Goal: Task Accomplishment & Management: Complete application form

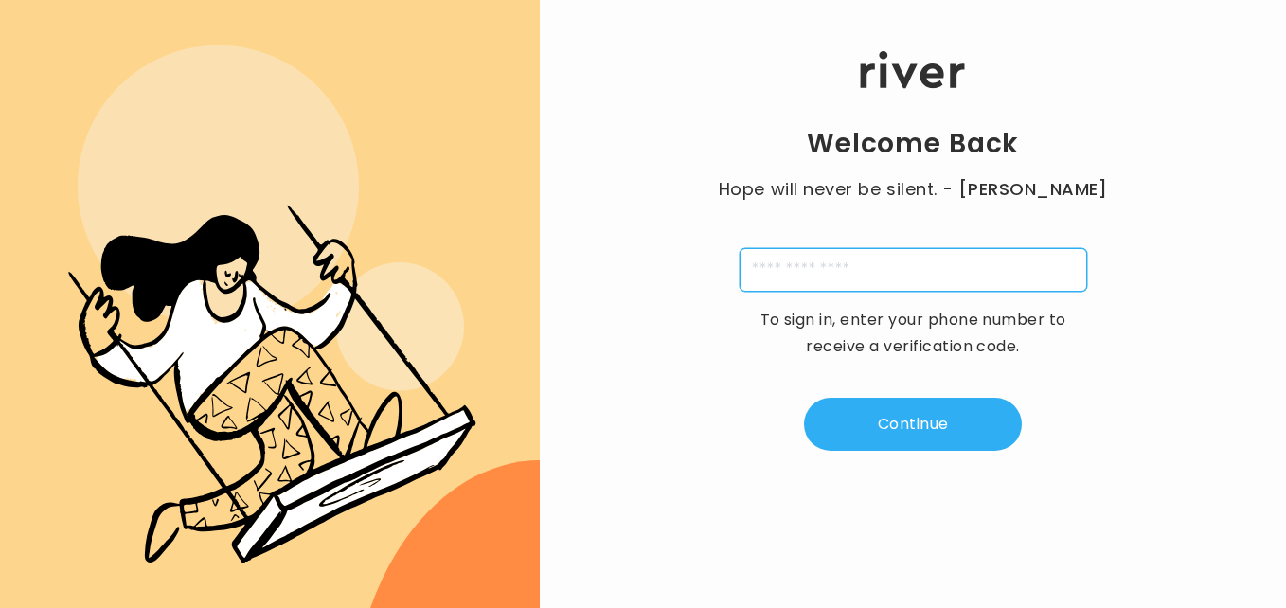
click at [813, 265] on input "tel" at bounding box center [914, 270] width 348 height 44
type input "**********"
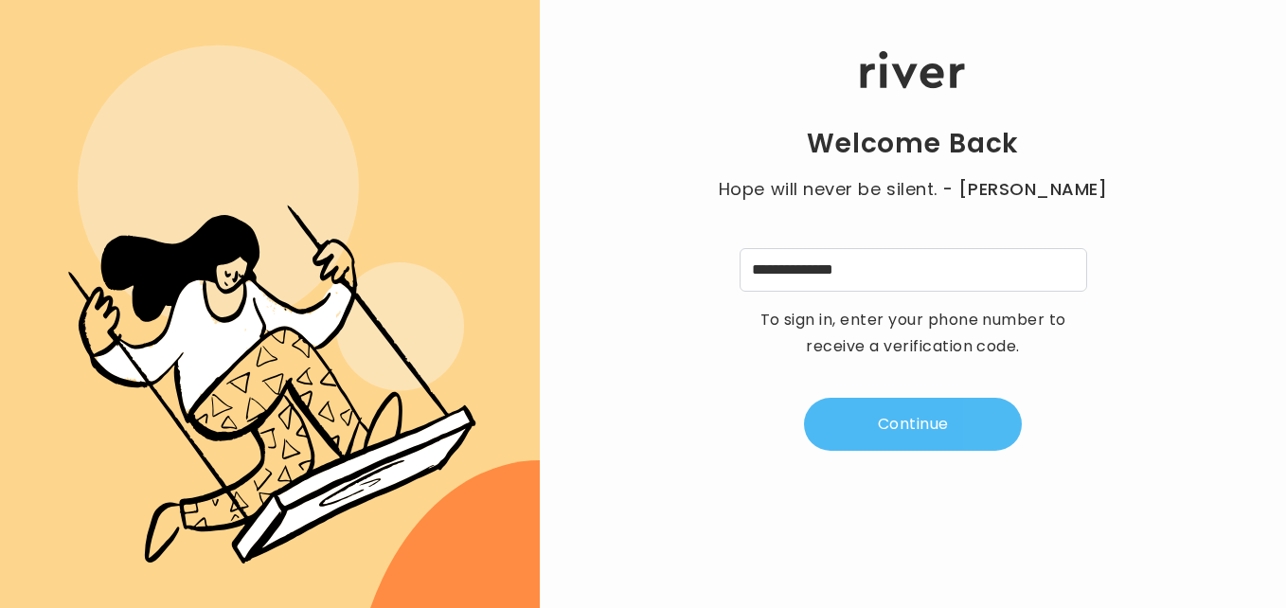
click at [870, 415] on button "Continue" at bounding box center [913, 424] width 218 height 53
type input "*"
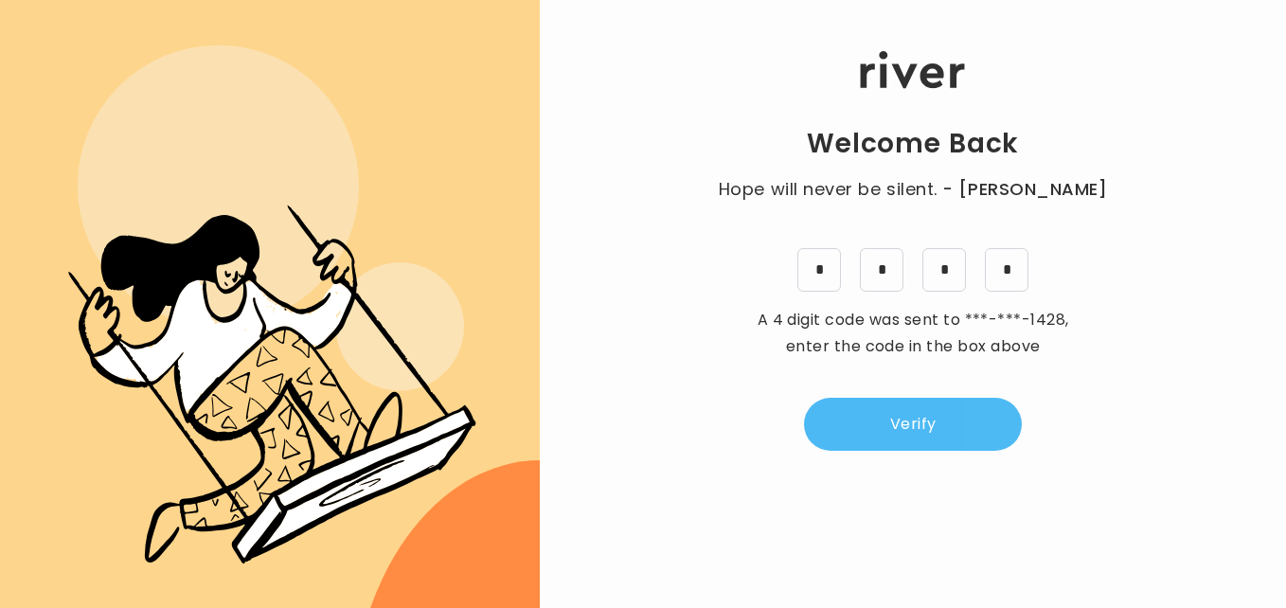
click at [871, 418] on button "Verify" at bounding box center [913, 424] width 218 height 53
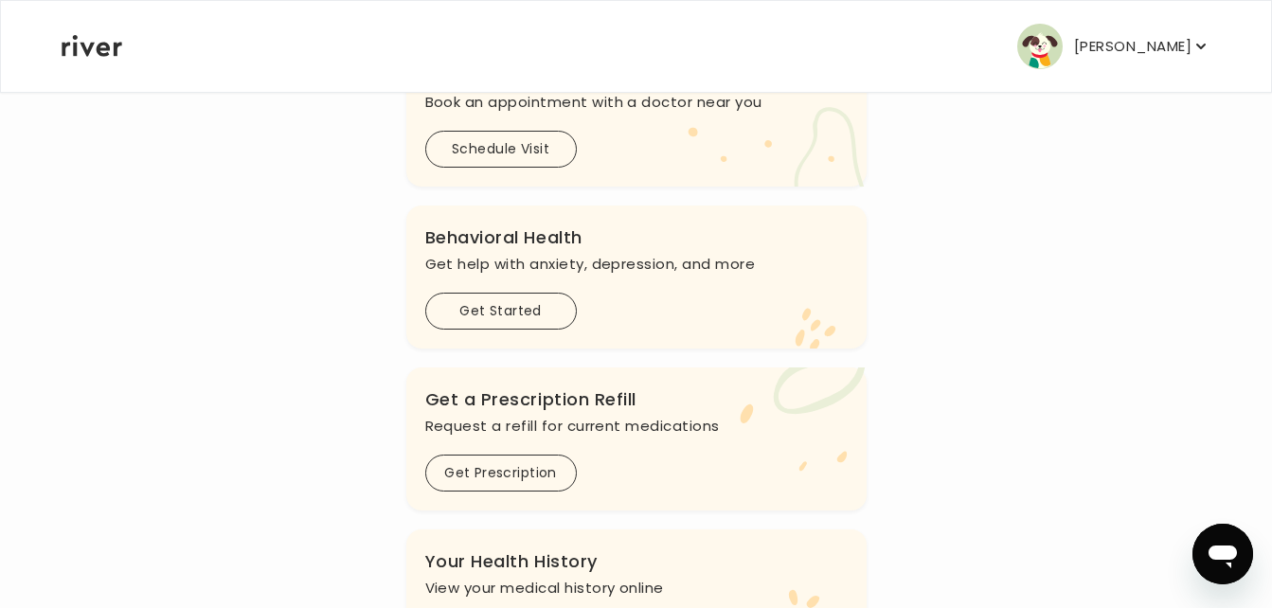
scroll to position [450, 0]
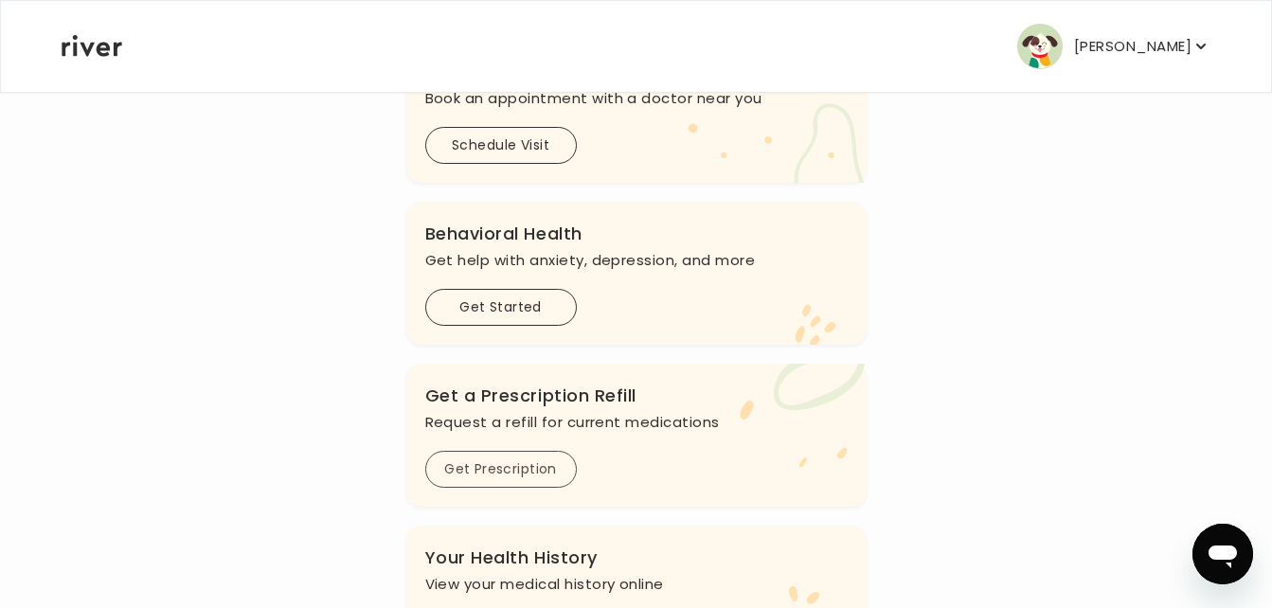
click at [538, 463] on button "Get Prescription" at bounding box center [501, 469] width 152 height 37
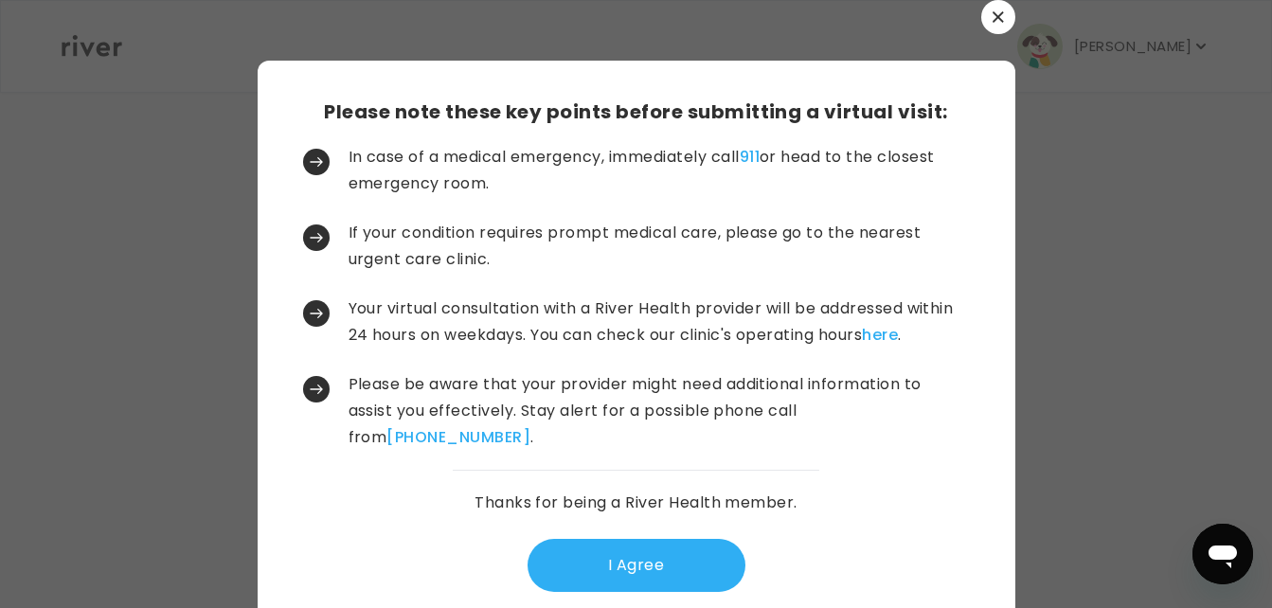
scroll to position [0, 0]
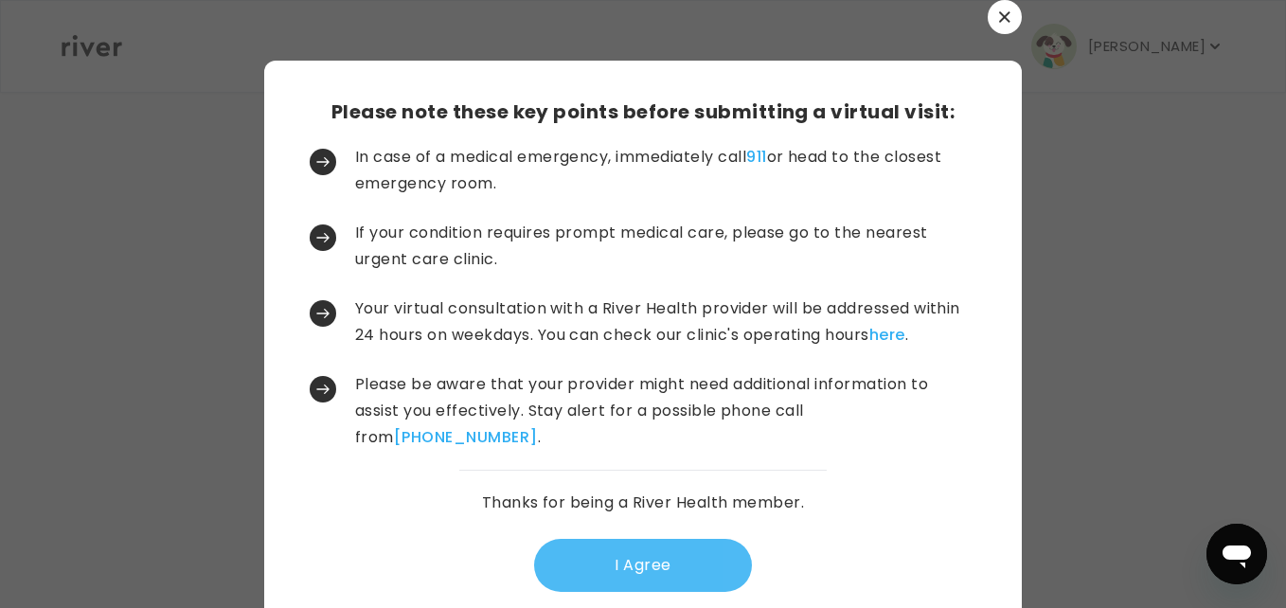
click at [652, 567] on button "I Agree" at bounding box center [643, 565] width 218 height 53
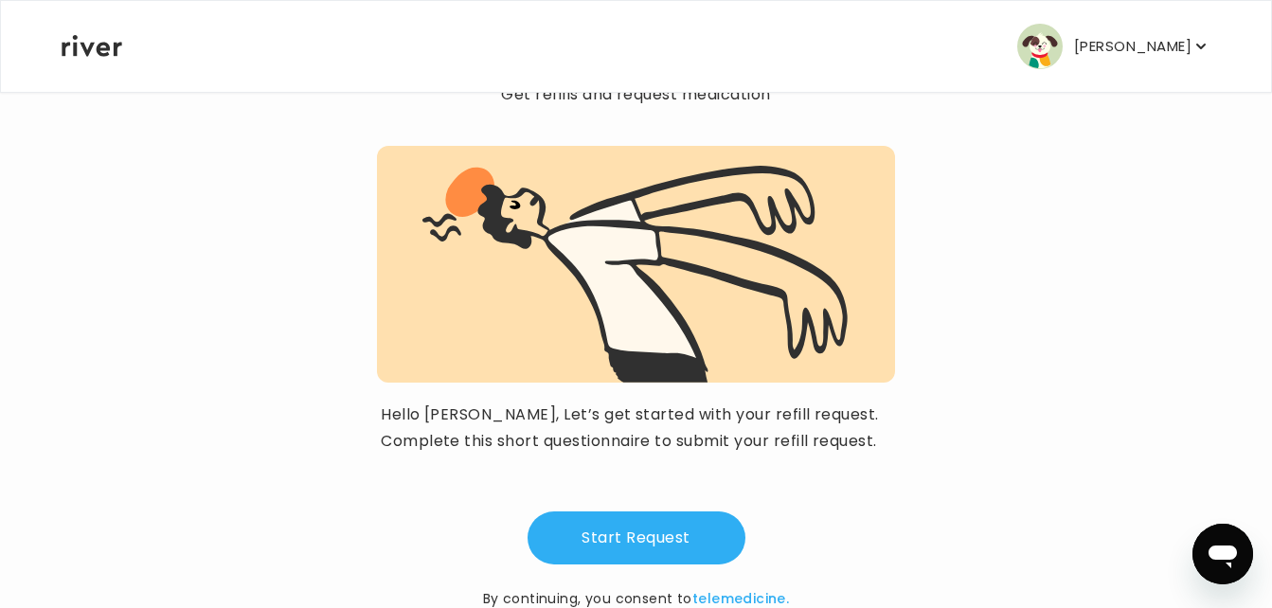
scroll to position [193, 0]
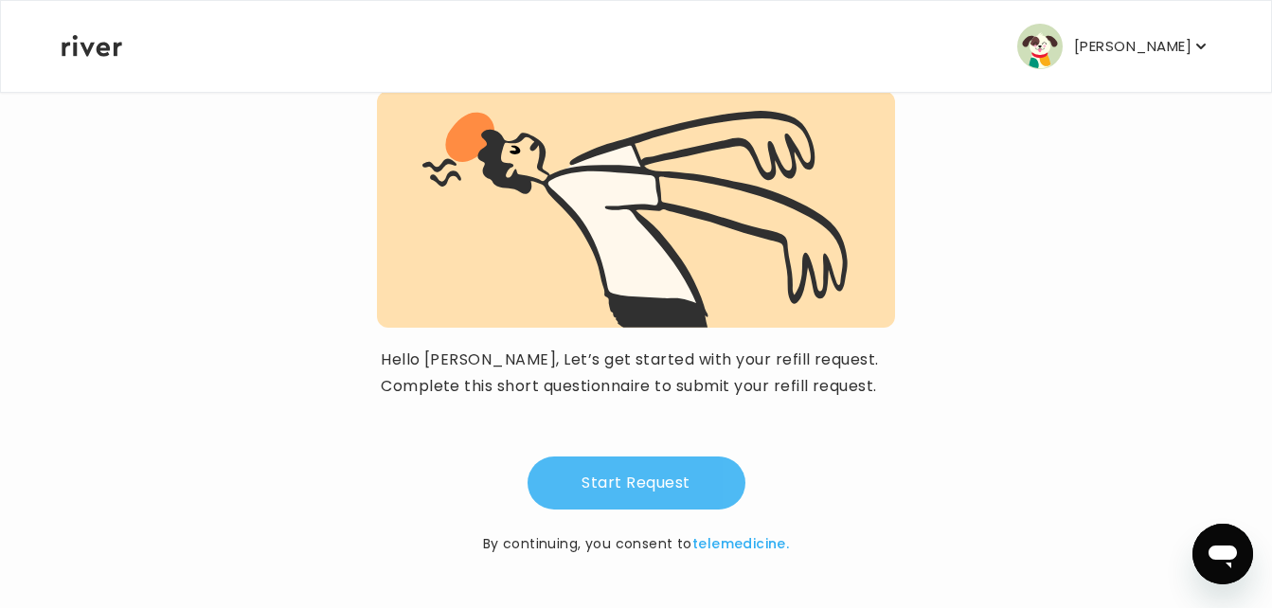
click at [673, 474] on button "Start Request" at bounding box center [637, 483] width 218 height 53
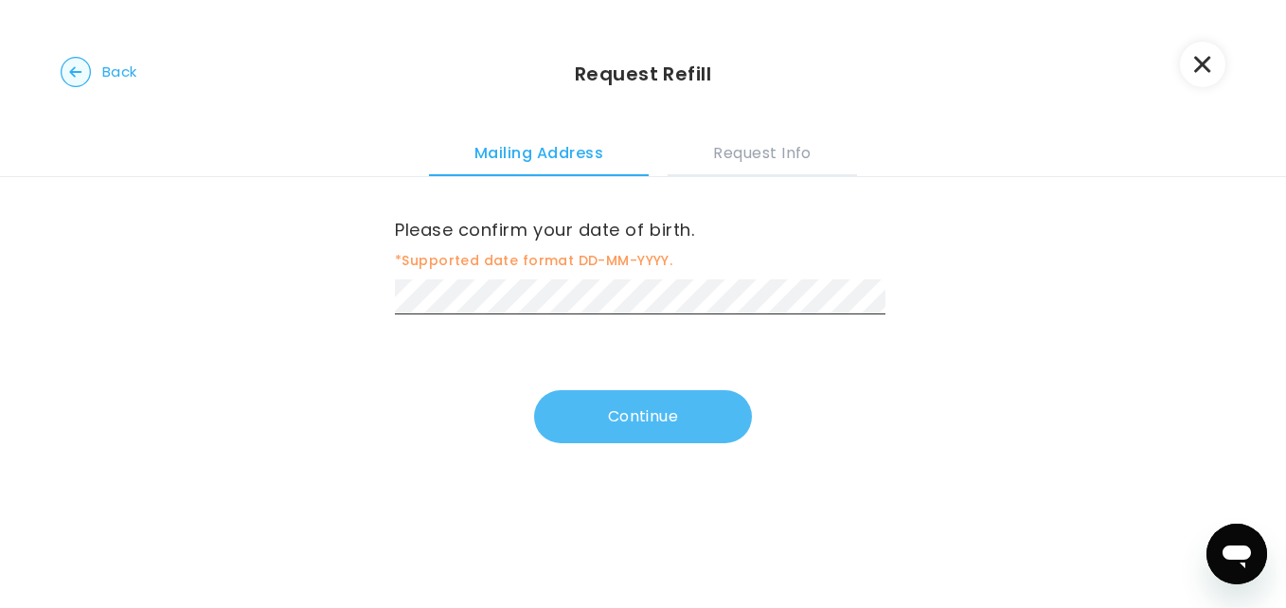
click at [586, 421] on button "Continue" at bounding box center [643, 416] width 218 height 53
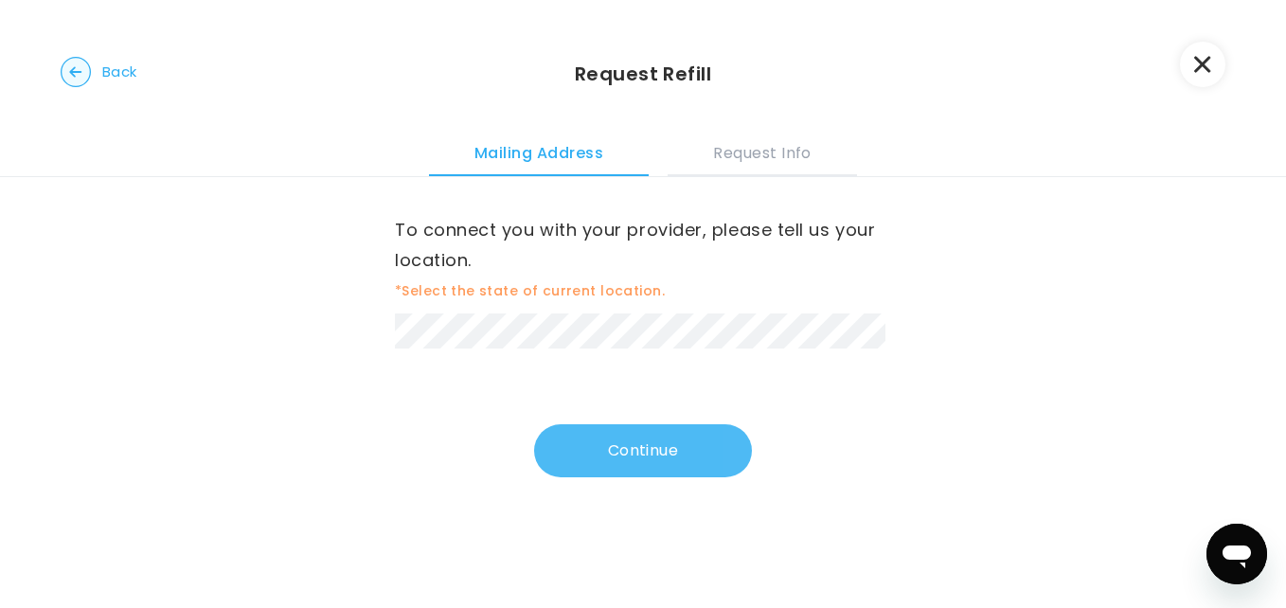
click at [645, 444] on button "Continue" at bounding box center [643, 450] width 218 height 53
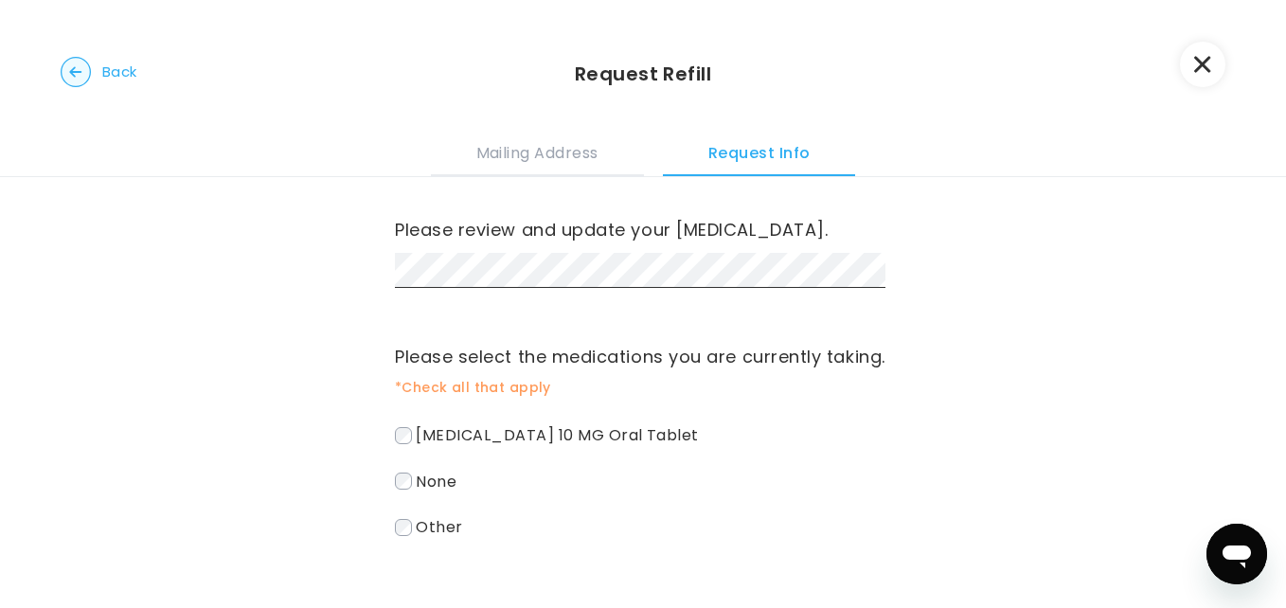
scroll to position [139, 0]
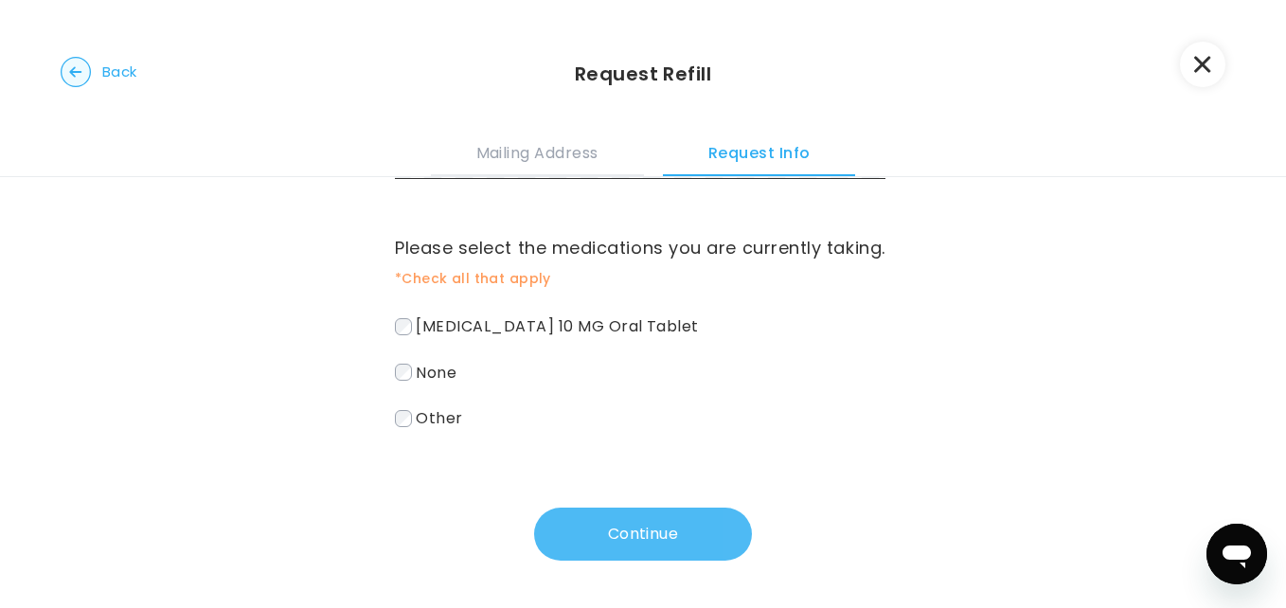
click at [722, 533] on button "Continue" at bounding box center [643, 534] width 218 height 53
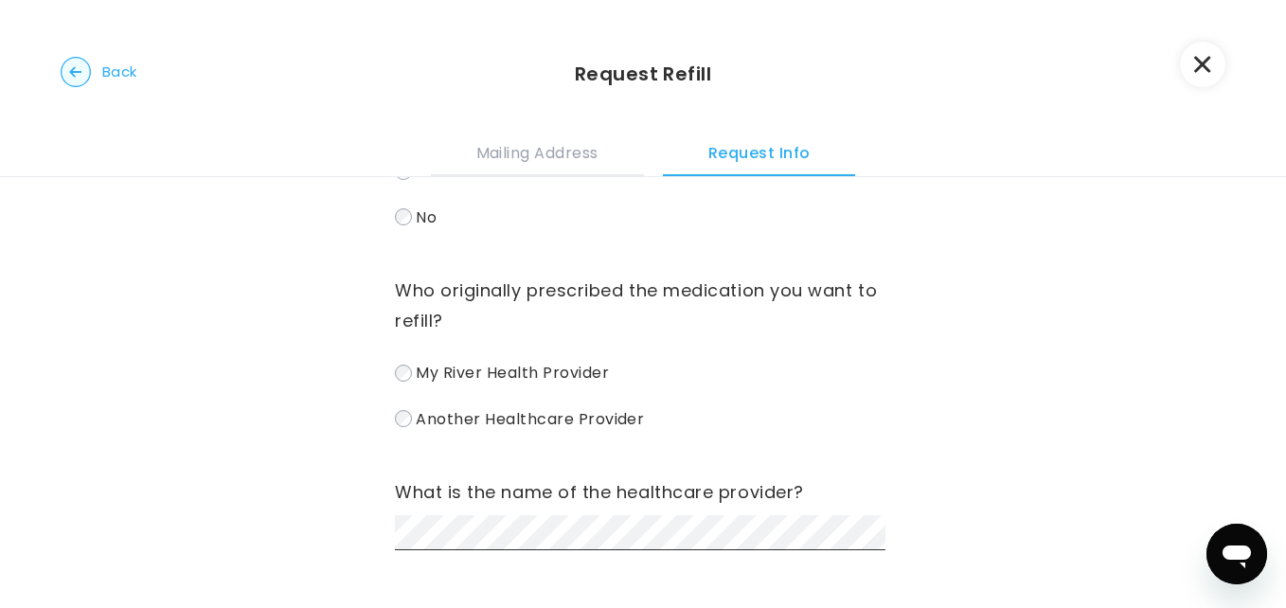
scroll to position [260, 0]
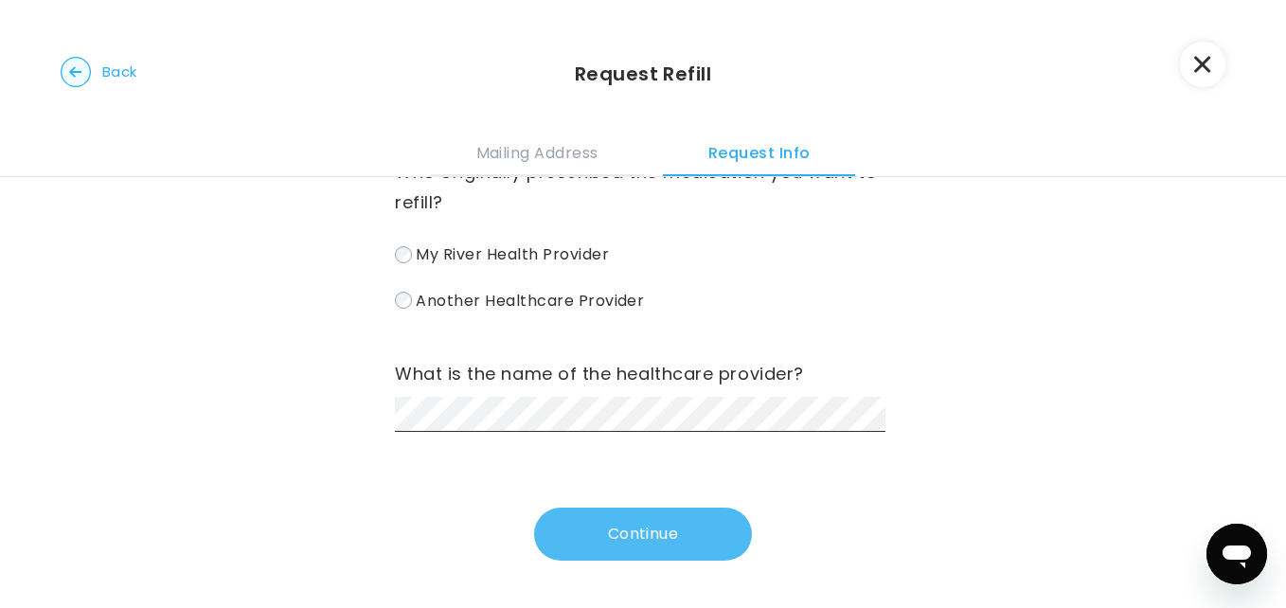
click at [583, 547] on button "Continue" at bounding box center [643, 534] width 218 height 53
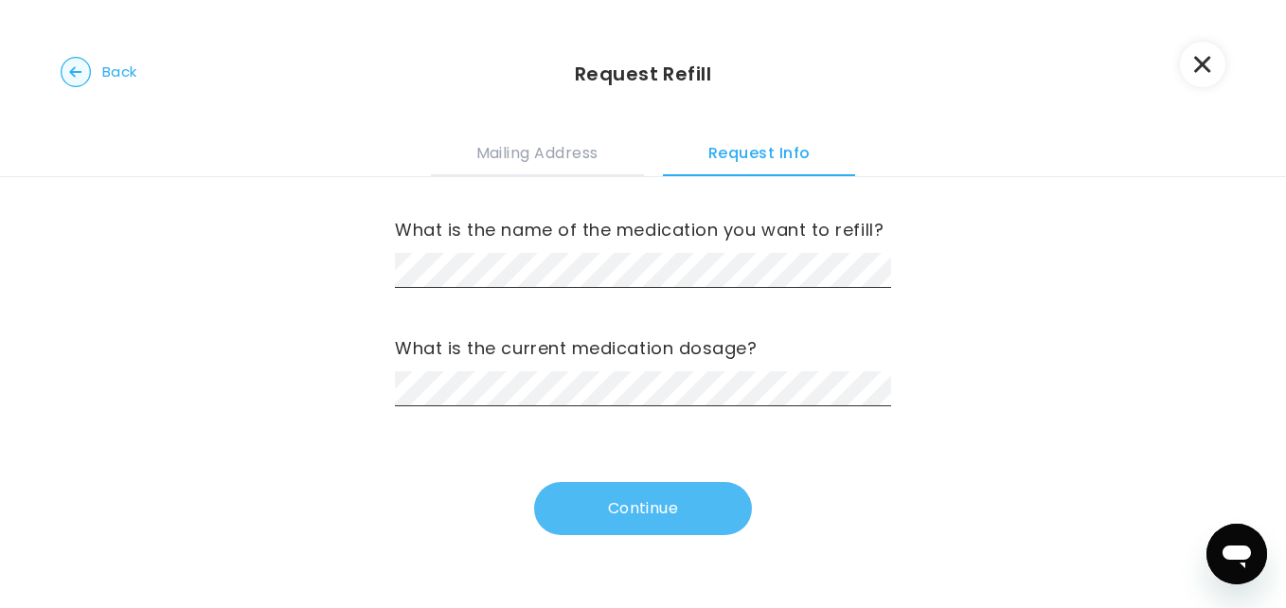
scroll to position [0, 0]
click at [586, 486] on button "Continue" at bounding box center [643, 508] width 218 height 53
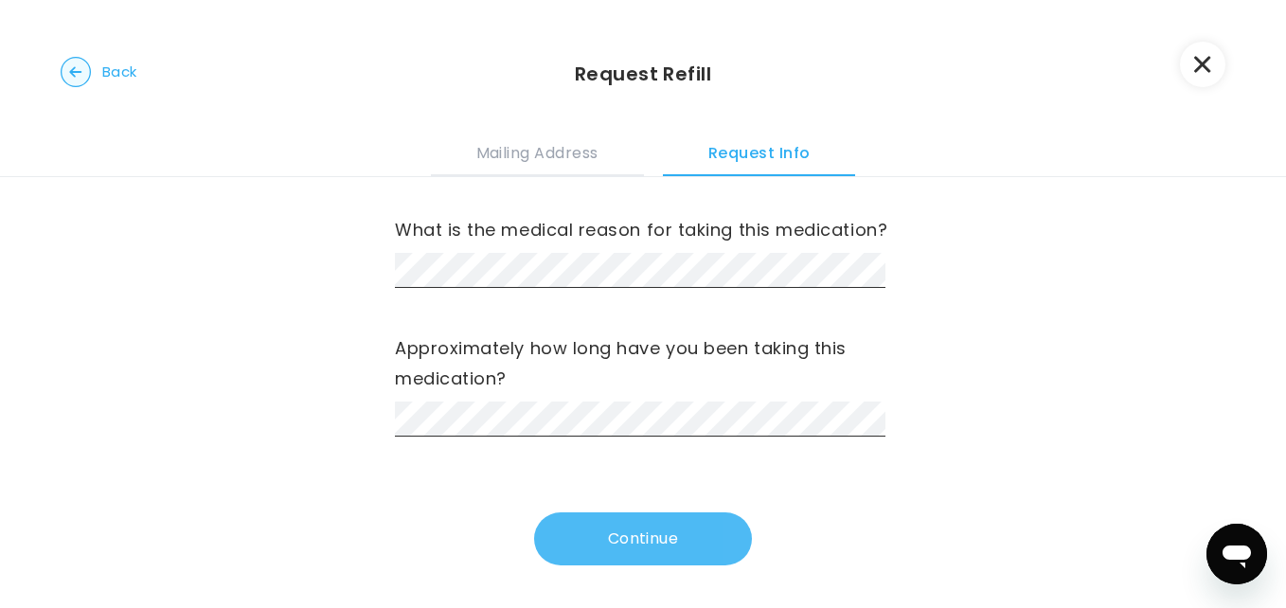
click at [609, 565] on button "Continue" at bounding box center [643, 538] width 218 height 53
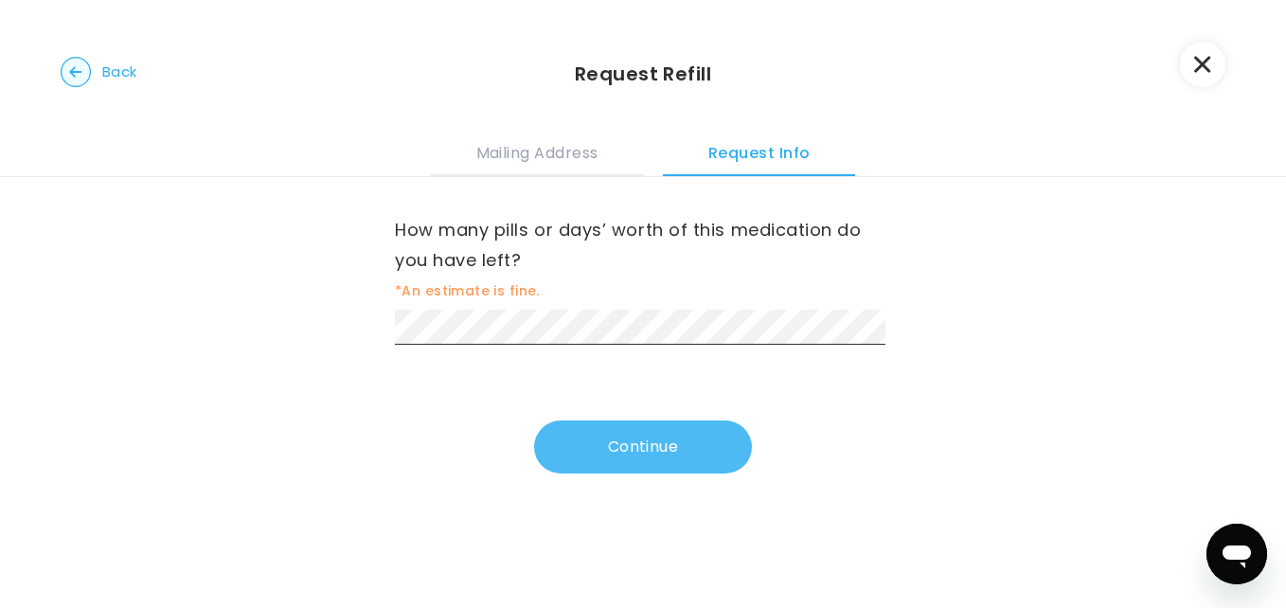
click at [570, 432] on button "Continue" at bounding box center [643, 447] width 218 height 53
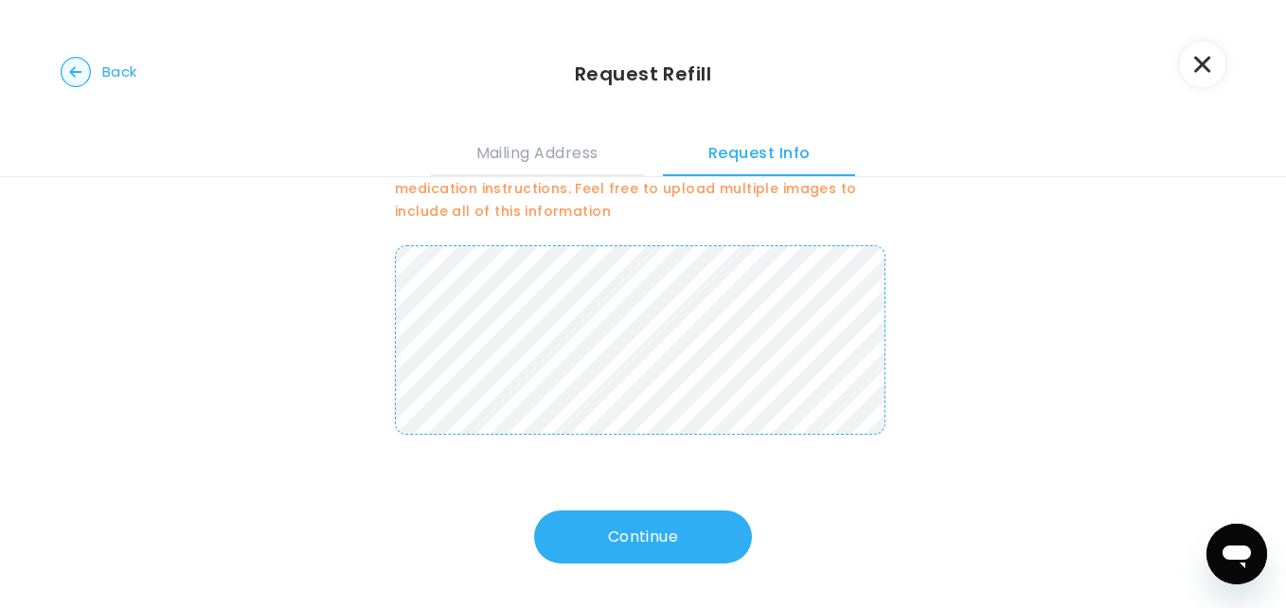
scroll to position [120, 0]
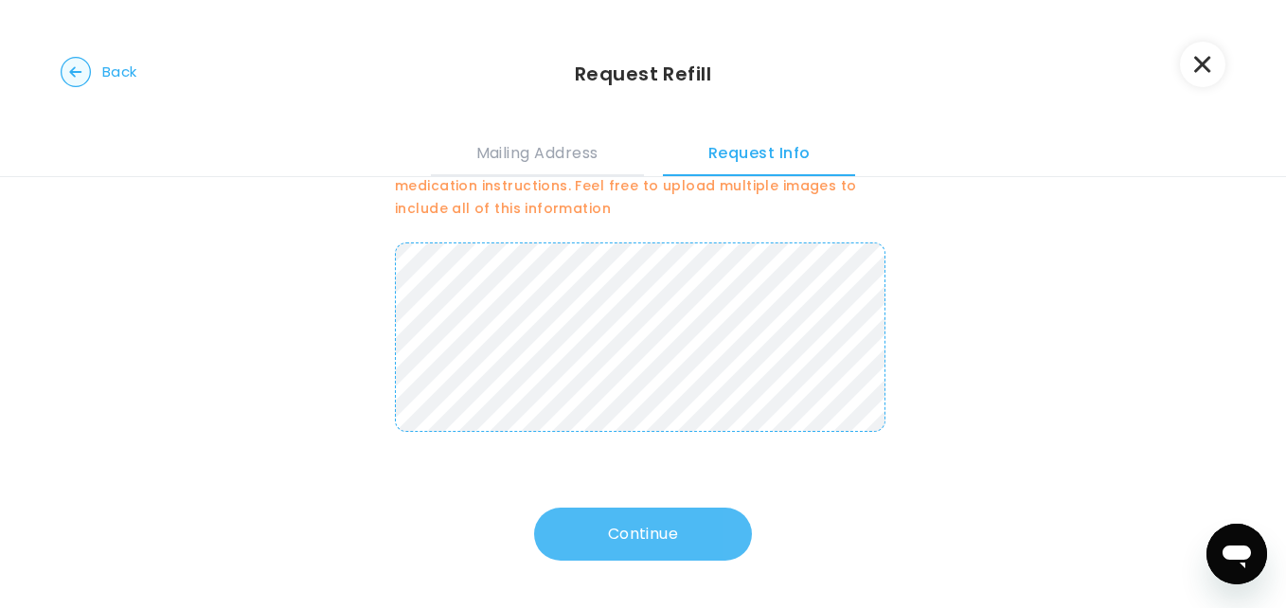
click at [667, 538] on button "Continue" at bounding box center [643, 534] width 218 height 53
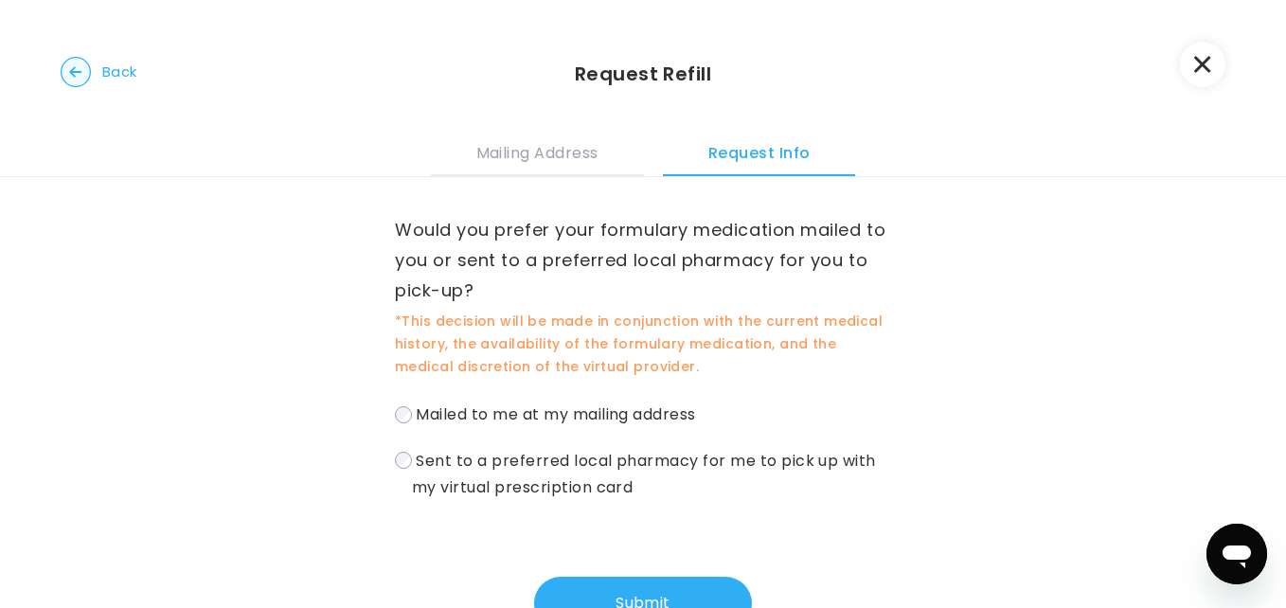
scroll to position [69, 0]
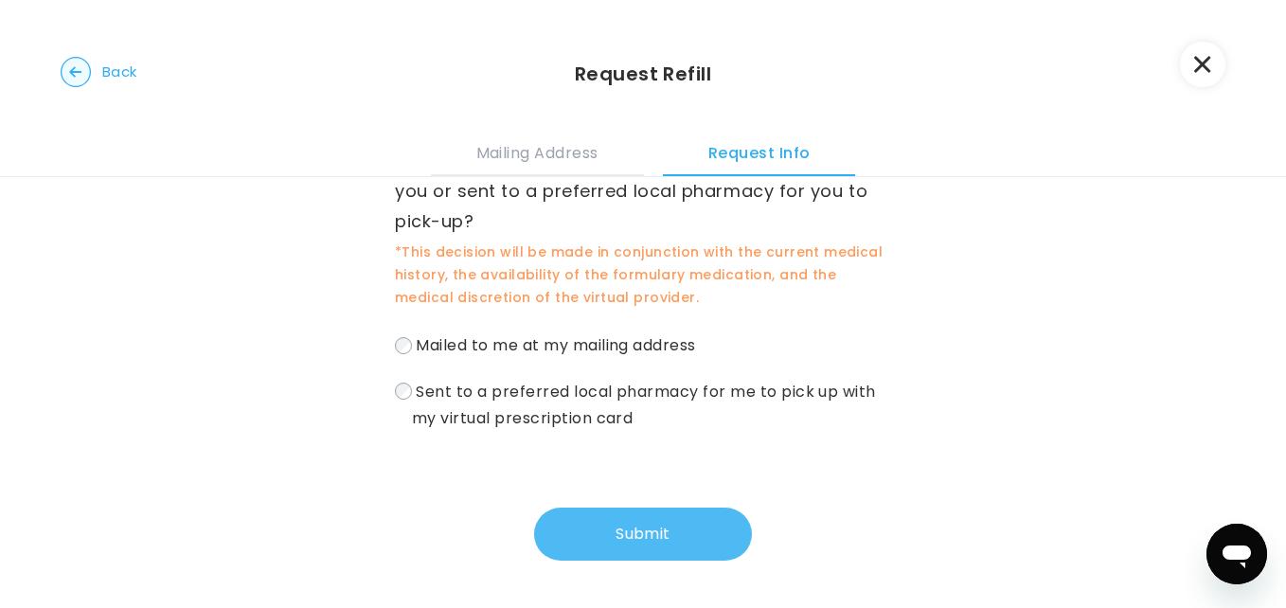
click at [660, 534] on button "Submit" at bounding box center [643, 534] width 218 height 53
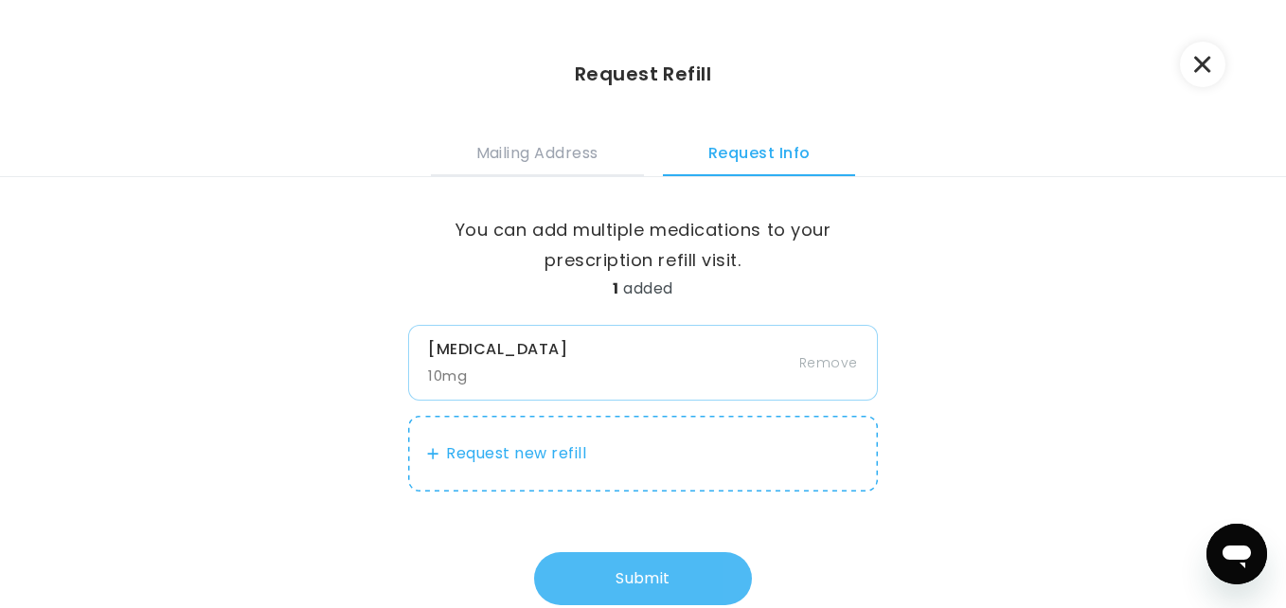
click at [690, 579] on button "Submit" at bounding box center [643, 578] width 218 height 53
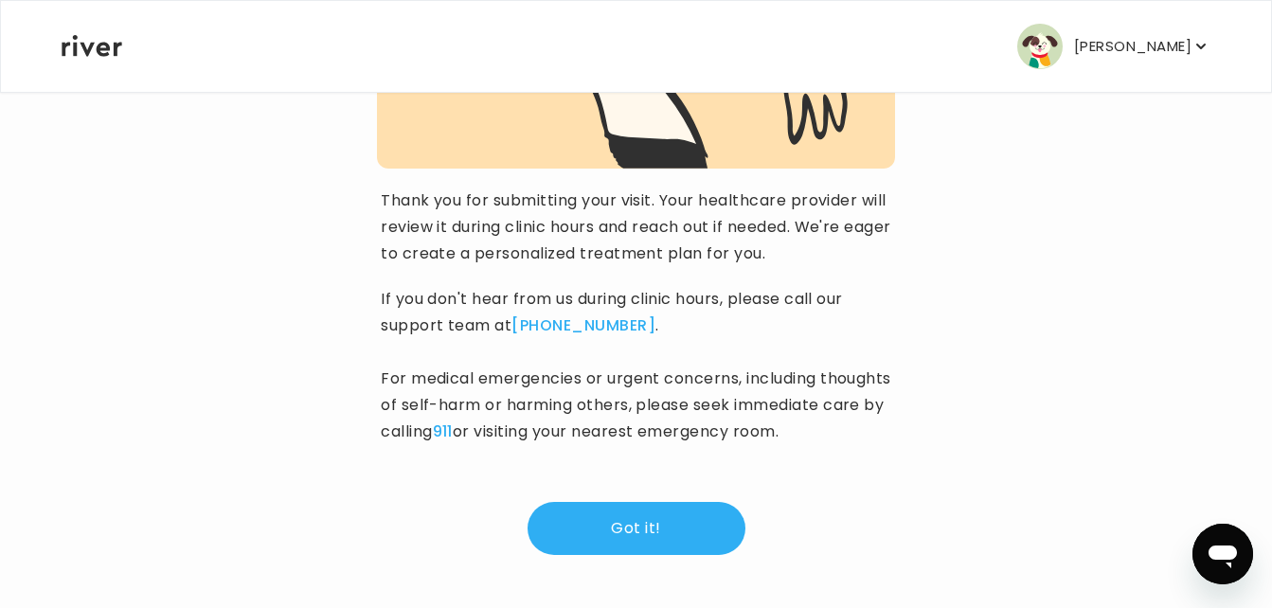
scroll to position [341, 0]
click at [677, 529] on button "Got it!" at bounding box center [637, 528] width 218 height 53
